Goal: Navigation & Orientation: Find specific page/section

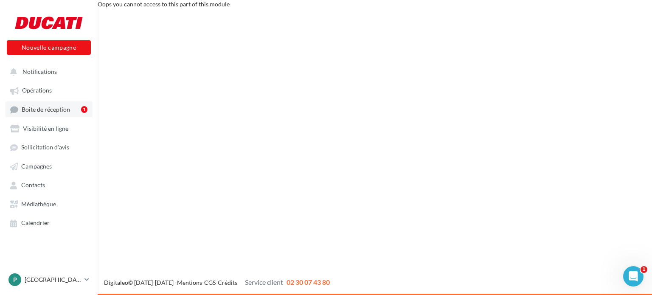
click at [41, 108] on span "Boîte de réception" at bounding box center [46, 109] width 48 height 7
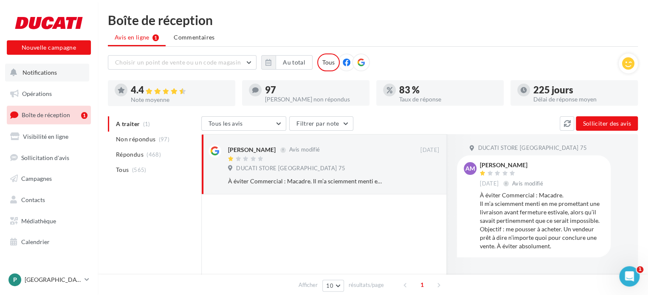
click at [46, 71] on span "Notifications" at bounding box center [39, 72] width 34 height 7
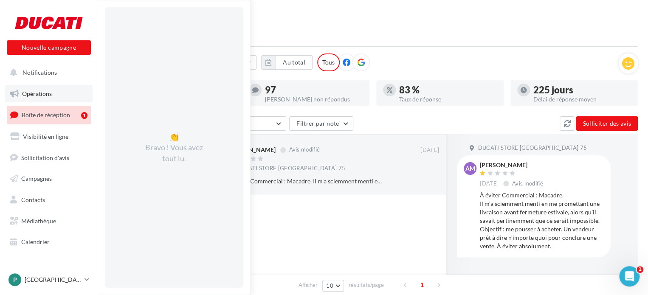
click at [46, 93] on span "Opérations" at bounding box center [37, 93] width 30 height 7
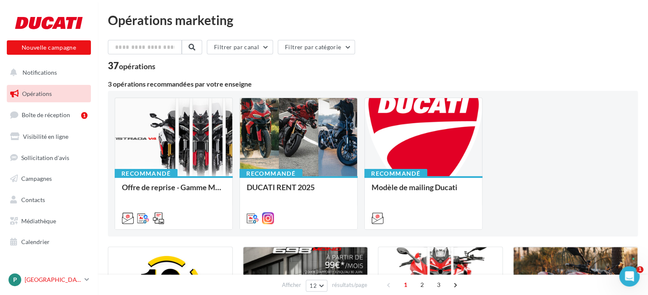
click at [42, 282] on p "[GEOGRAPHIC_DATA]" at bounding box center [53, 280] width 56 height 8
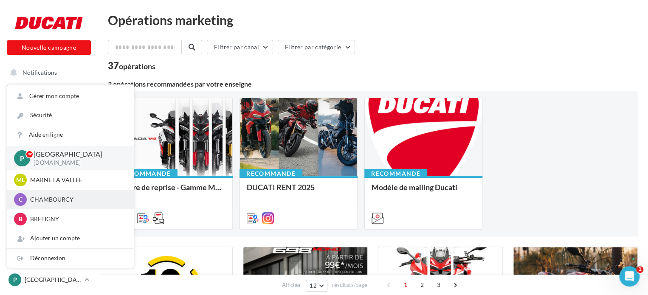
click at [52, 201] on p "CHAMBOURCY" at bounding box center [76, 199] width 93 height 8
